Goal: Task Accomplishment & Management: Manage account settings

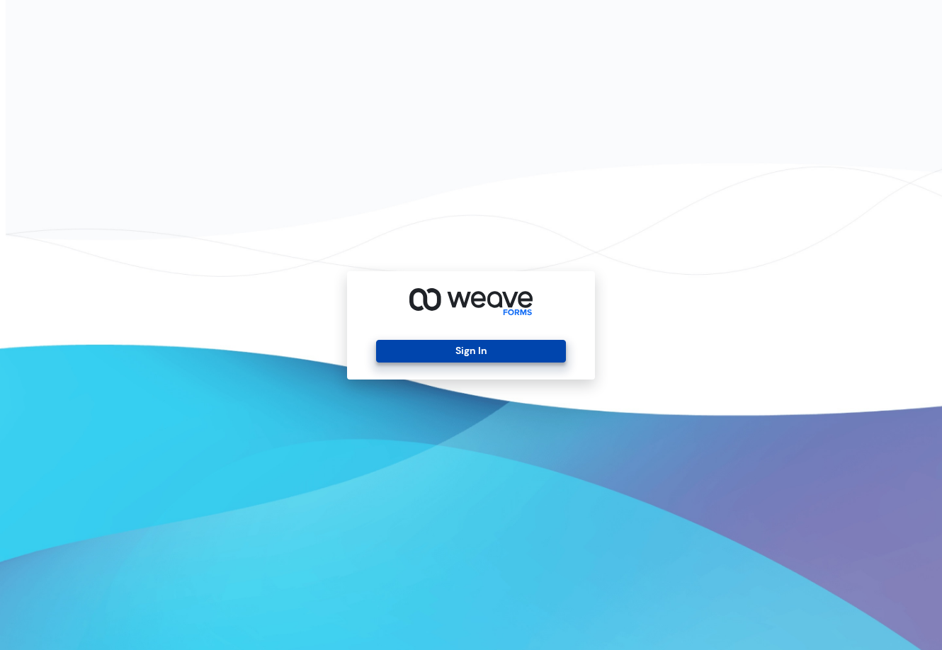
click at [514, 344] on button "Sign In" at bounding box center [470, 351] width 189 height 23
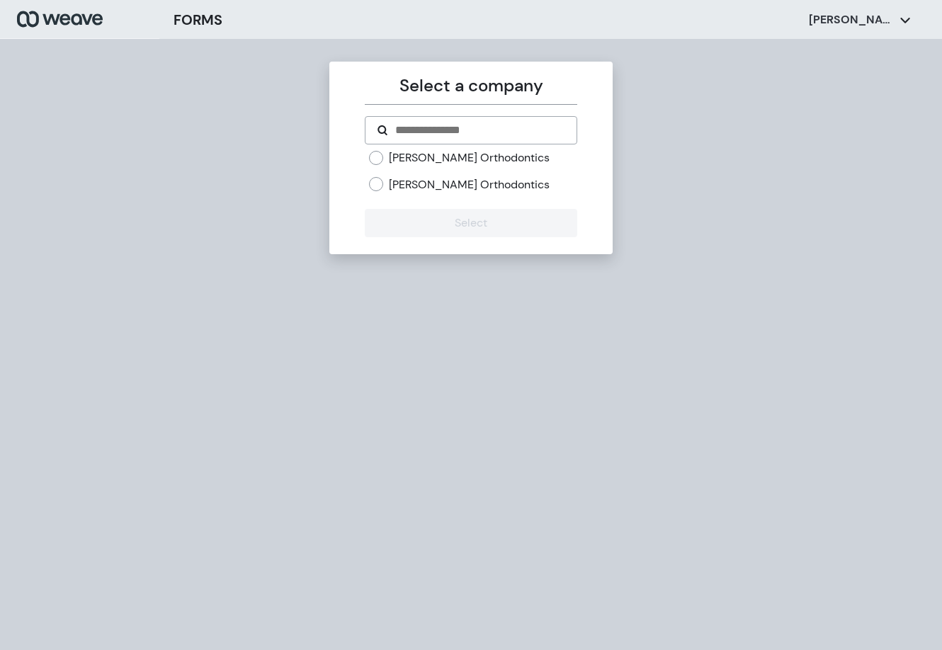
click at [444, 185] on label "Chamblee Orthodontics" at bounding box center [469, 185] width 161 height 16
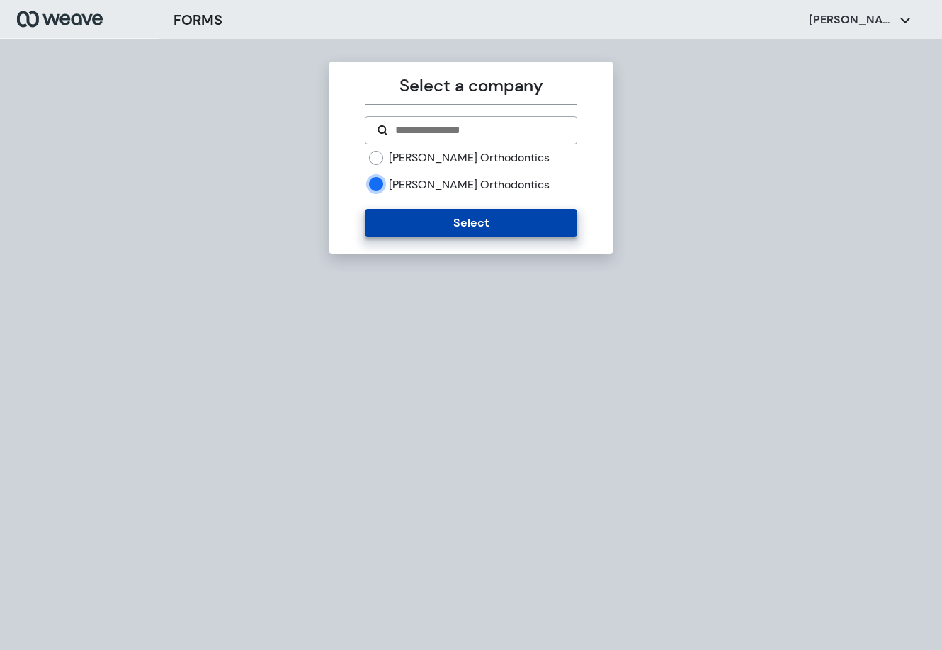
click at [443, 216] on button "Select" at bounding box center [471, 223] width 212 height 28
